Goal: Transaction & Acquisition: Purchase product/service

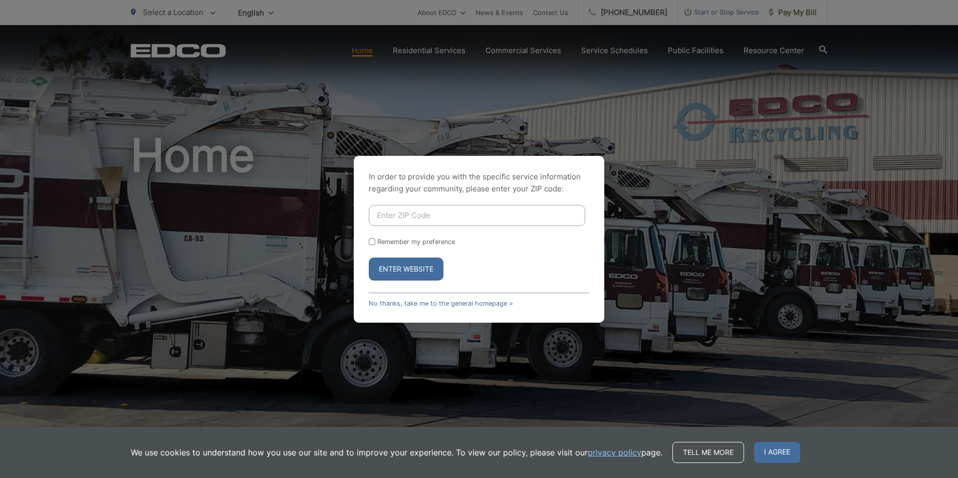
click at [385, 214] on input "Enter ZIP Code" at bounding box center [477, 215] width 216 height 21
type input "97124"
click at [401, 267] on button "Enter Website" at bounding box center [406, 268] width 75 height 23
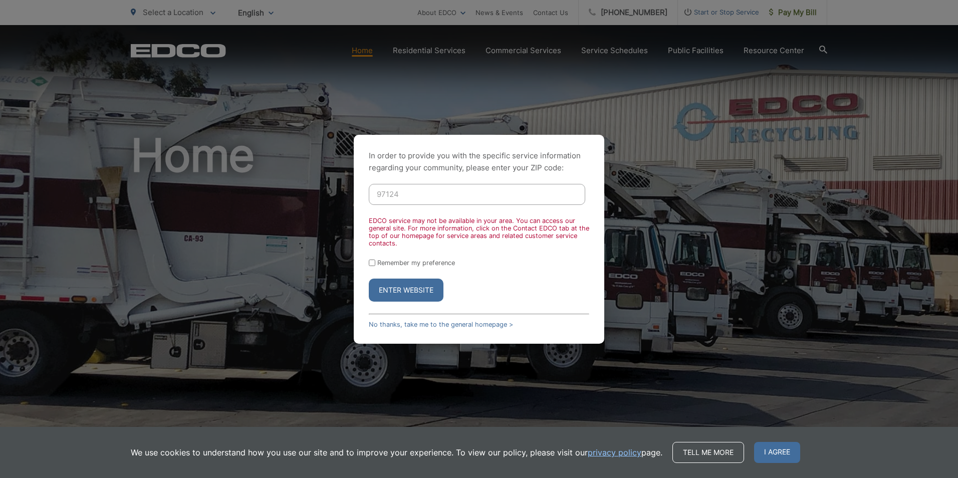
click at [407, 193] on input "97124" at bounding box center [477, 194] width 216 height 21
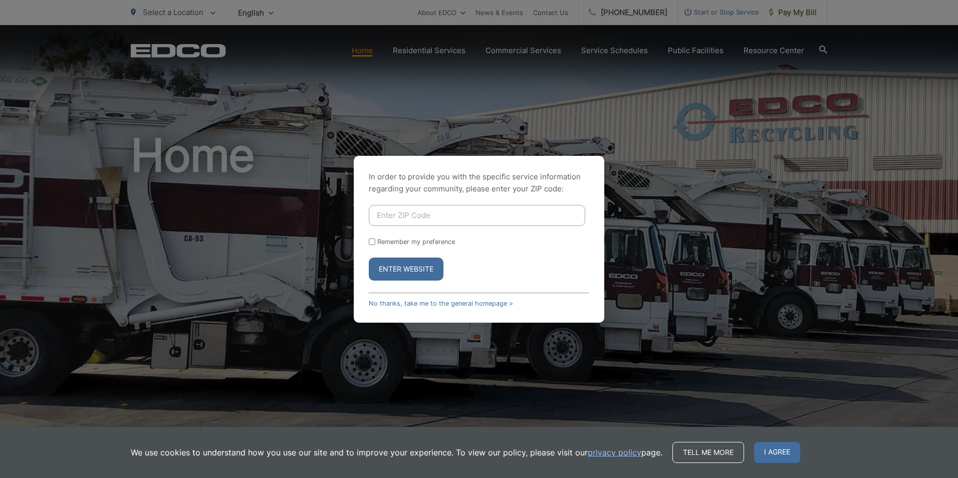
drag, startPoint x: 515, startPoint y: 208, endPoint x: 525, endPoint y: 207, distance: 9.6
click at [515, 208] on input "Enter ZIP Code" at bounding box center [477, 215] width 216 height 21
type input "92069"
click at [369, 257] on button "Enter Website" at bounding box center [406, 268] width 75 height 23
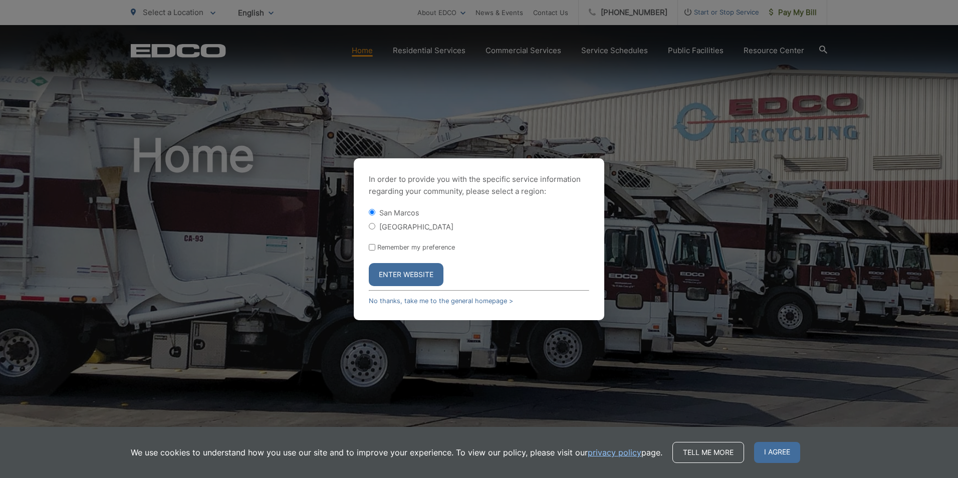
click at [412, 273] on button "Enter Website" at bounding box center [406, 274] width 75 height 23
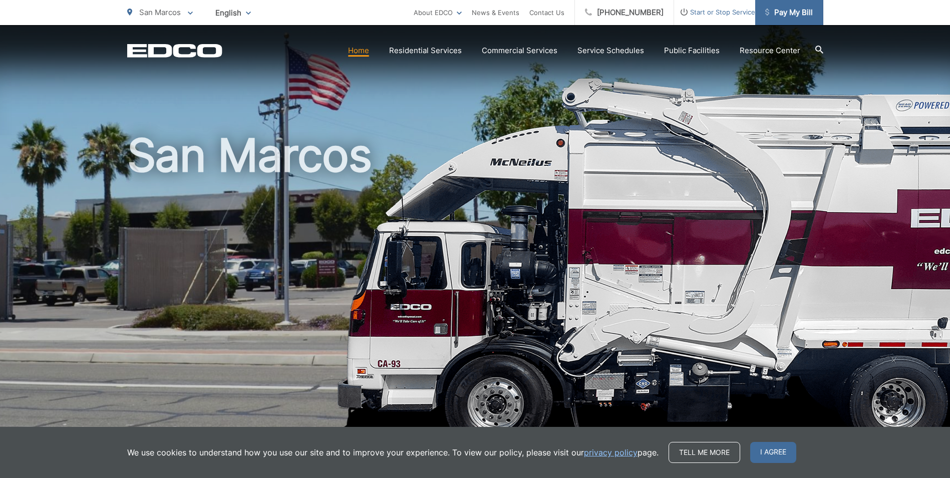
click at [780, 16] on span "Pay My Bill" at bounding box center [789, 13] width 48 height 12
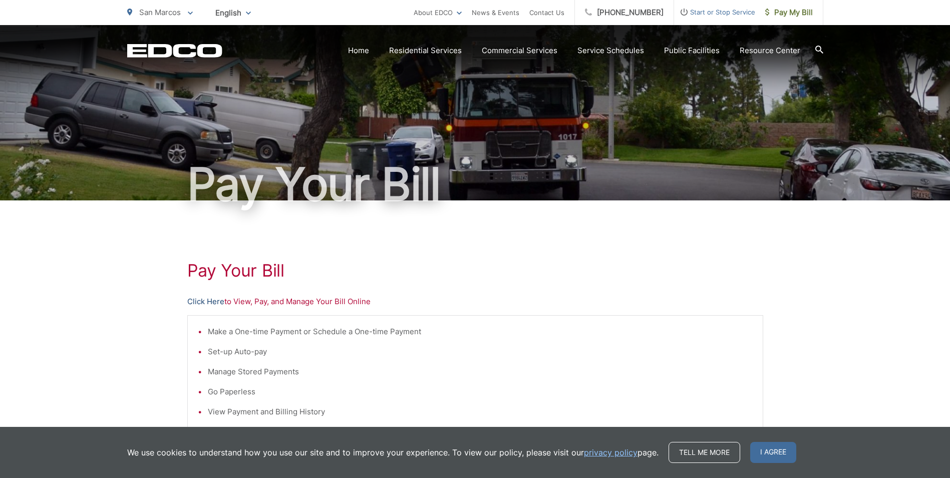
click at [209, 301] on link "Click Here" at bounding box center [205, 301] width 37 height 12
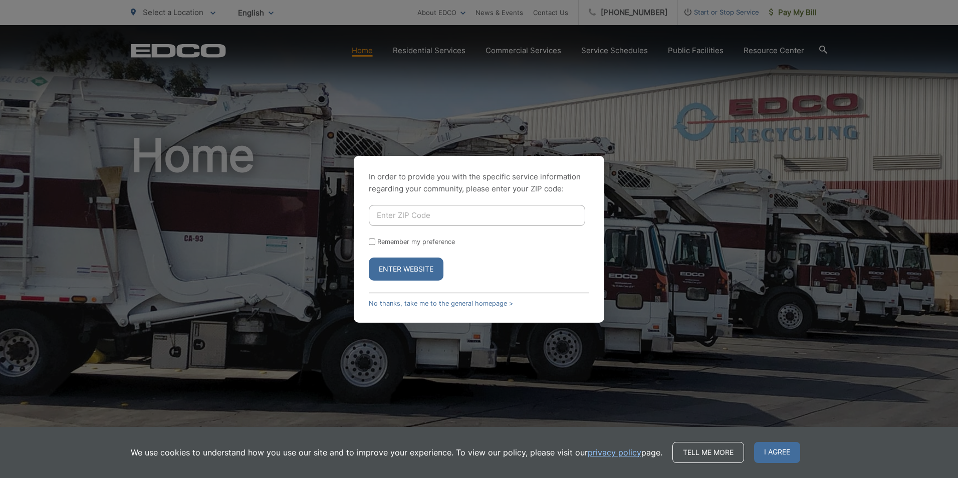
click at [394, 213] on input "Enter ZIP Code" at bounding box center [477, 215] width 216 height 21
click at [405, 219] on input "Enter ZIP Code" at bounding box center [477, 215] width 216 height 21
type input "92069"
click at [369, 257] on button "Enter Website" at bounding box center [406, 268] width 75 height 23
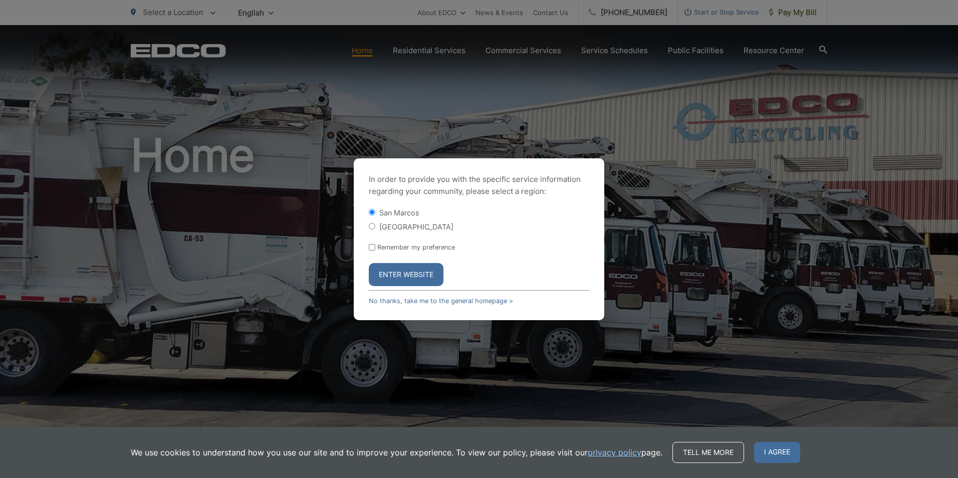
click at [414, 272] on button "Enter Website" at bounding box center [406, 274] width 75 height 23
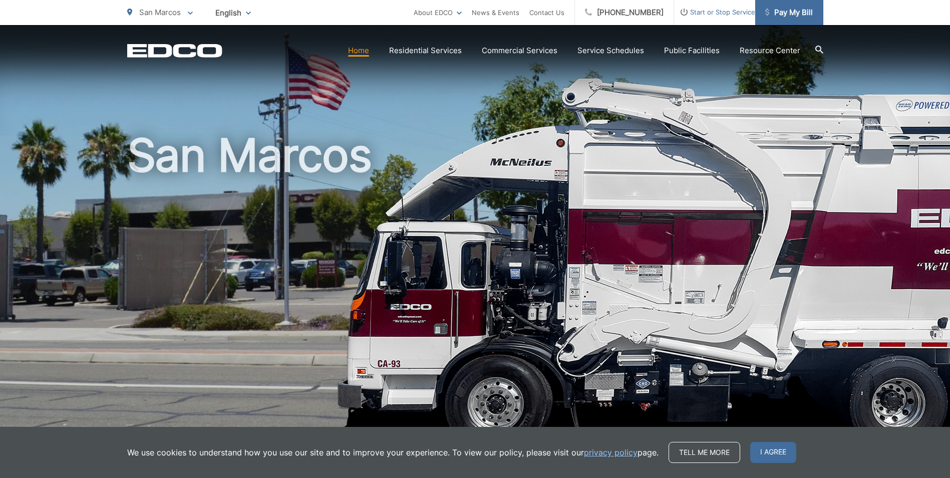
click at [786, 17] on span "Pay My Bill" at bounding box center [789, 13] width 48 height 12
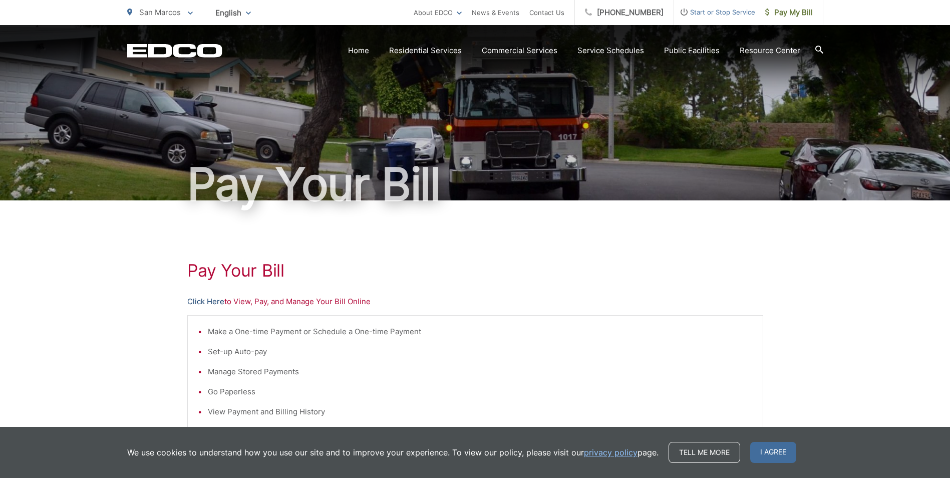
click at [209, 300] on link "Click Here" at bounding box center [205, 301] width 37 height 12
